Goal: Information Seeking & Learning: Find specific page/section

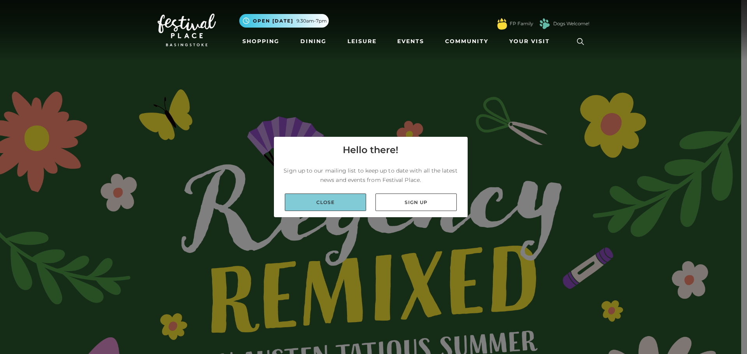
click at [322, 204] on link "Close" at bounding box center [325, 203] width 81 height 18
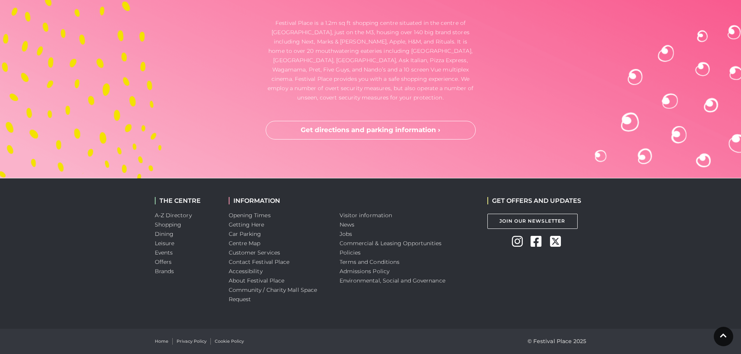
scroll to position [2605, 0]
click at [246, 233] on link "Car Parking" at bounding box center [245, 234] width 33 height 7
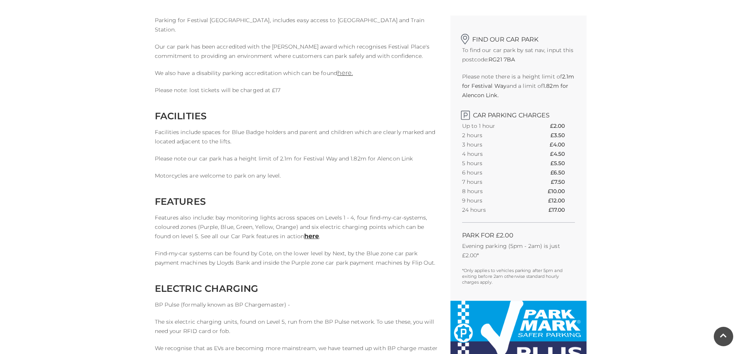
scroll to position [233, 0]
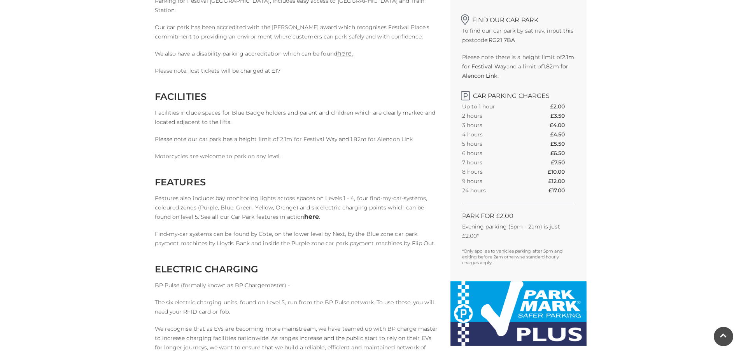
click at [304, 218] on link "here" at bounding box center [311, 216] width 15 height 7
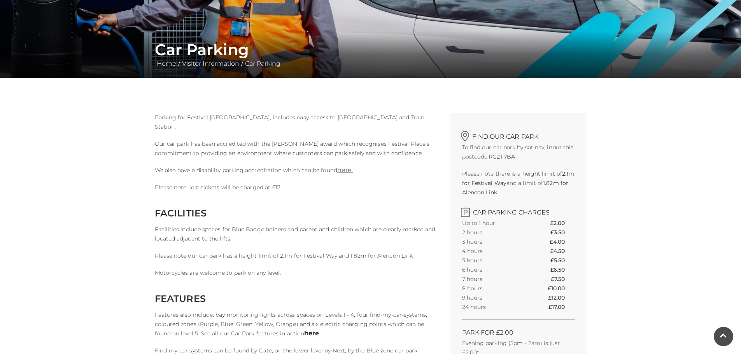
scroll to position [0, 0]
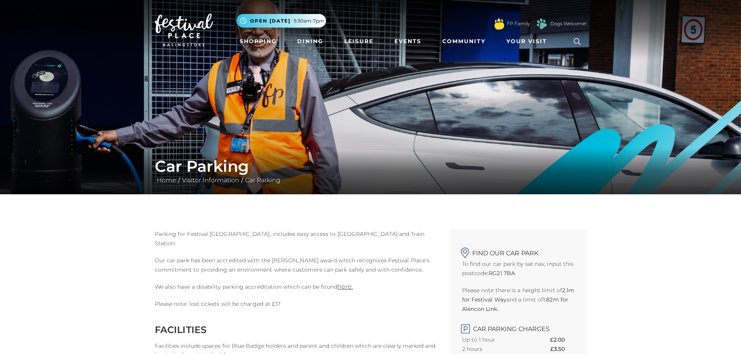
click at [578, 38] on icon at bounding box center [577, 42] width 12 height 12
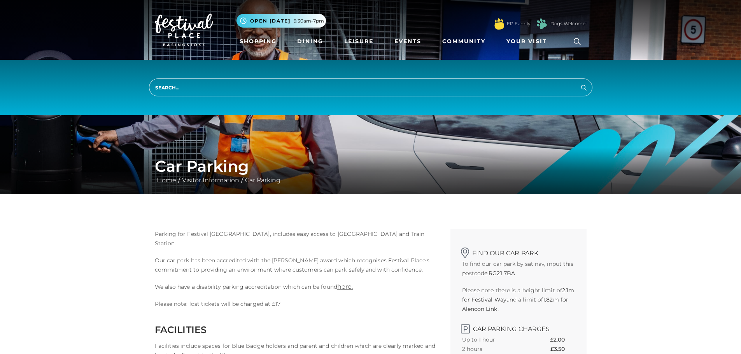
click at [510, 85] on input "search" at bounding box center [370, 88] width 443 height 18
type input "orange car parking"
click at [579, 82] on button "Search" at bounding box center [583, 87] width 9 height 10
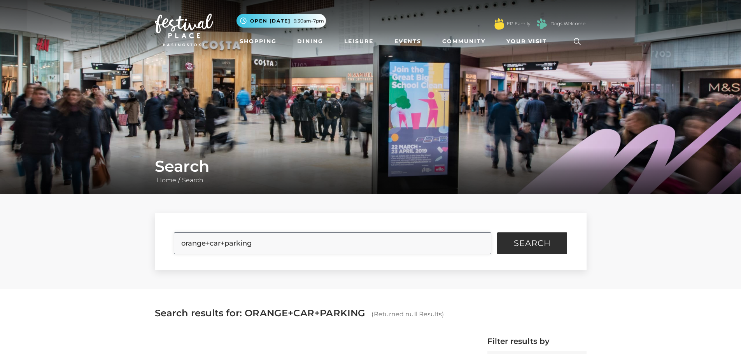
click at [320, 239] on input "orange+car+parking" at bounding box center [332, 244] width 317 height 22
type input "o"
click at [497, 233] on button "Search" at bounding box center [532, 244] width 70 height 22
click at [536, 242] on span "Search" at bounding box center [532, 244] width 37 height 8
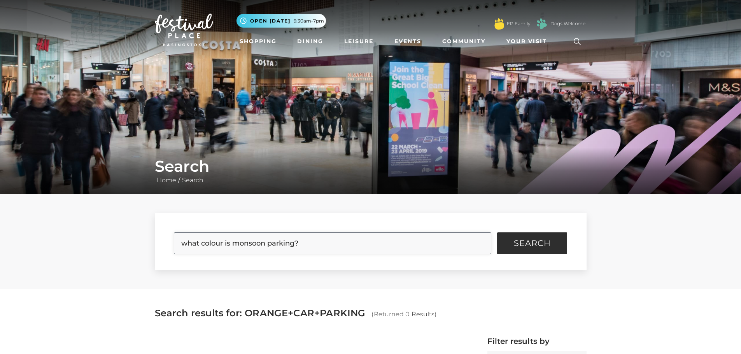
click at [452, 240] on input "what colour is monsoon parking?" at bounding box center [332, 244] width 317 height 22
click at [518, 240] on span "Search" at bounding box center [532, 244] width 37 height 8
click at [224, 242] on input "what colour is monsoon parking?" at bounding box center [332, 244] width 317 height 22
click at [273, 244] on input "what location is monsoon parking?" at bounding box center [332, 244] width 317 height 22
type input "what location is orange parking?"
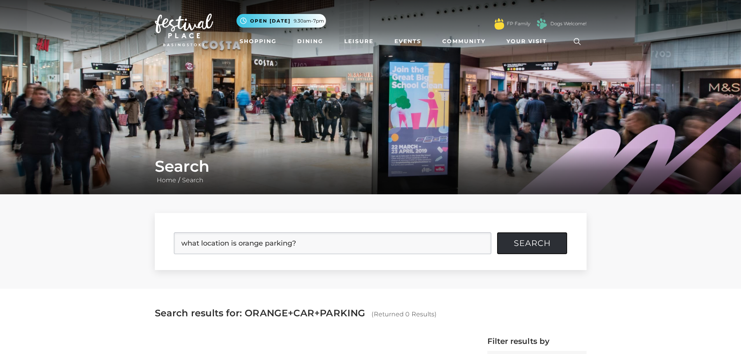
click at [532, 241] on span "Search" at bounding box center [532, 244] width 37 height 8
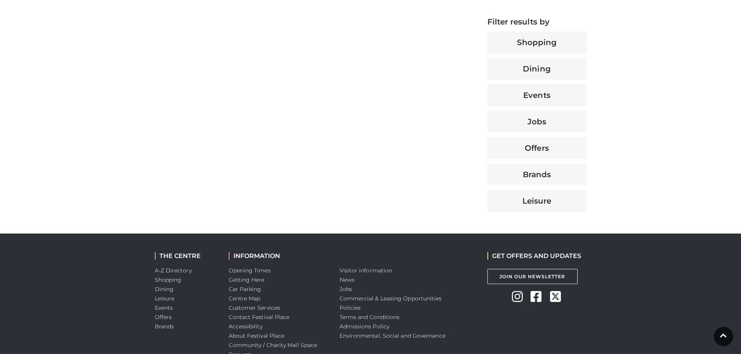
scroll to position [350, 0]
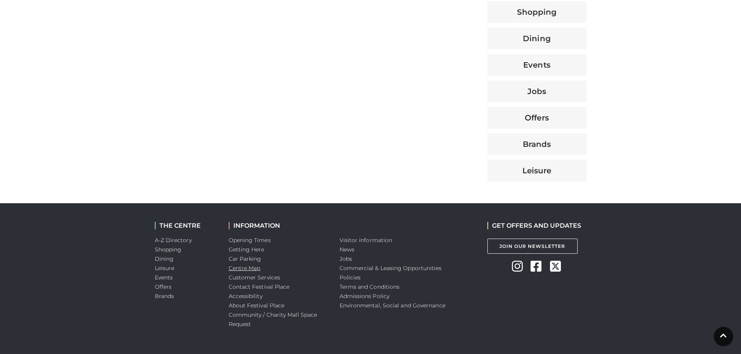
click at [250, 265] on link "Centre Map" at bounding box center [245, 268] width 32 height 7
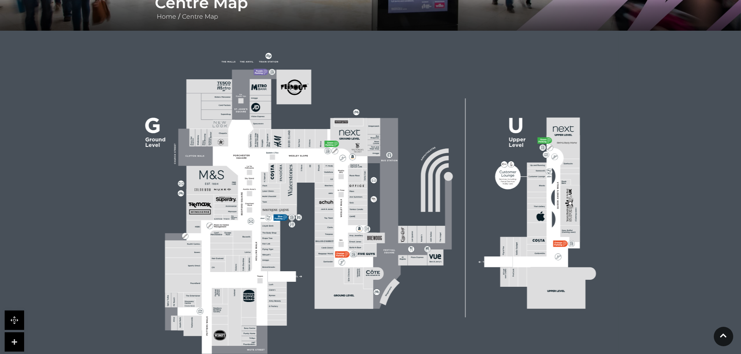
scroll to position [194, 0]
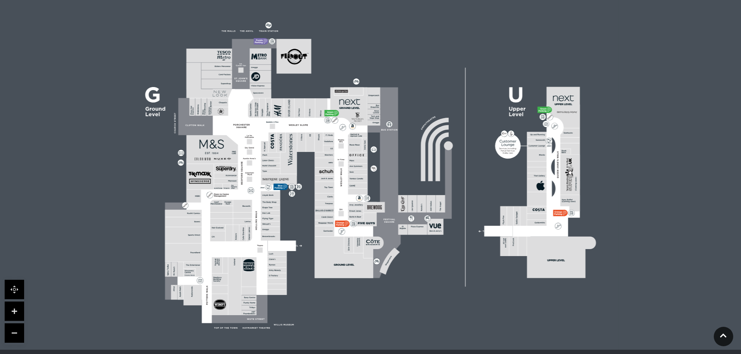
click at [261, 188] on polygon at bounding box center [271, 200] width 212 height 245
click at [16, 311] on link at bounding box center [14, 311] width 19 height 19
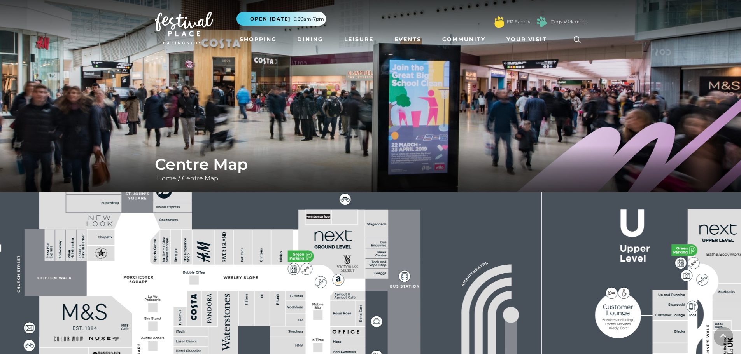
scroll to position [0, 0]
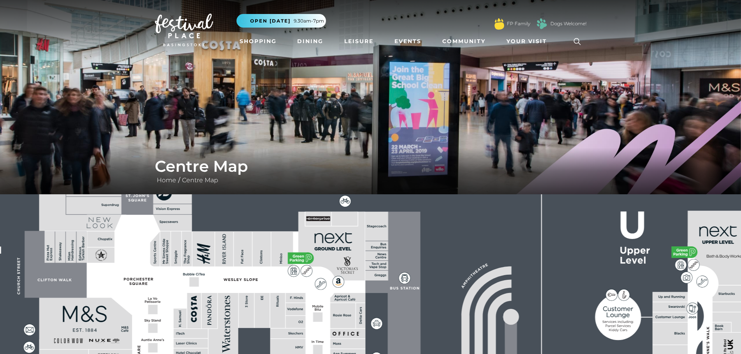
click at [587, 162] on div "Centre Map Home / Centre Map" at bounding box center [370, 171] width 443 height 28
